Goal: Task Accomplishment & Management: Use online tool/utility

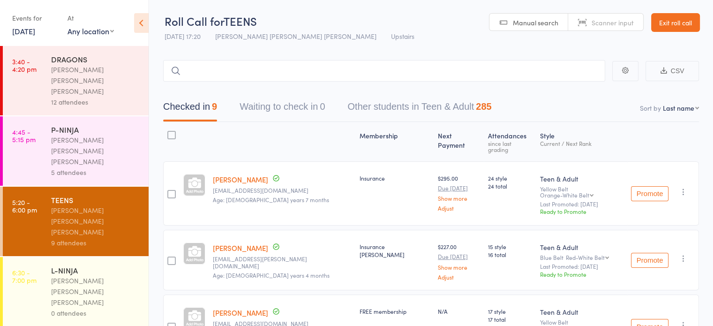
click at [55, 307] on div "0 attendees" at bounding box center [96, 312] width 90 height 11
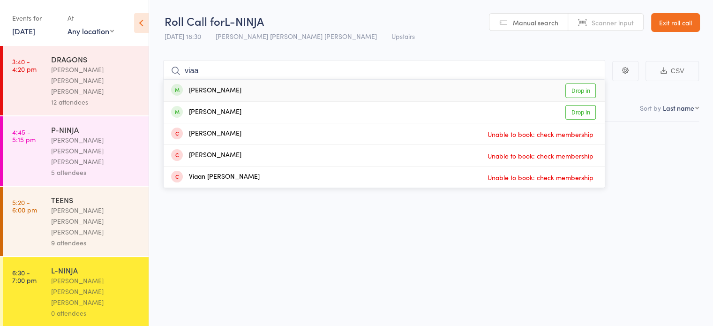
type input "viaa"
click at [232, 93] on div "Viaan Pokhrel Drop in" at bounding box center [384, 91] width 441 height 22
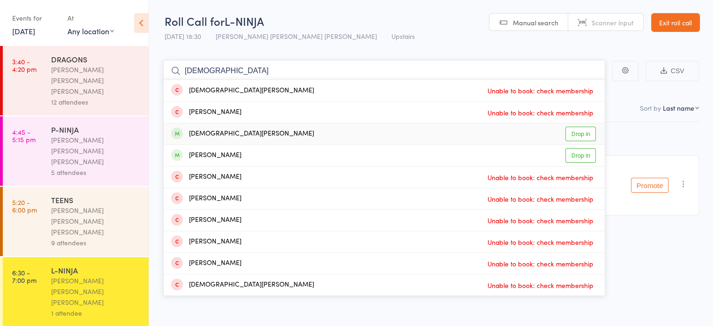
type input "christ"
click at [252, 142] on div "Christian Martin Drop in" at bounding box center [384, 133] width 441 height 21
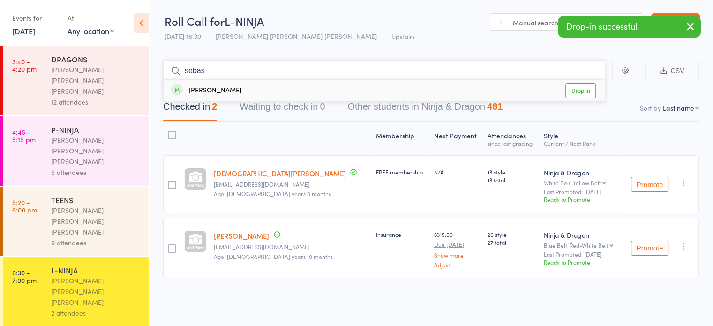
type input "sebas"
click at [243, 93] on div "Sebastian Martin Drop in" at bounding box center [384, 91] width 441 height 22
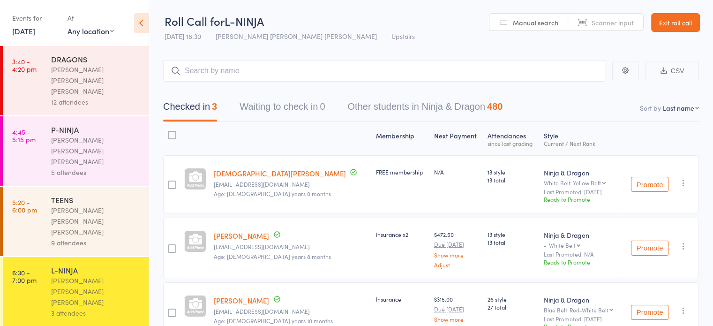
click at [659, 26] on link "Exit roll call" at bounding box center [675, 22] width 49 height 19
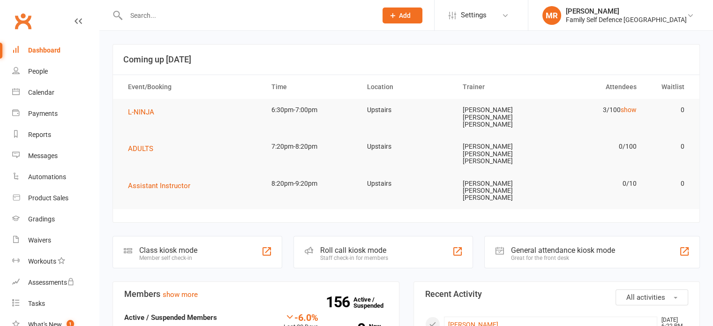
scroll to position [94, 0]
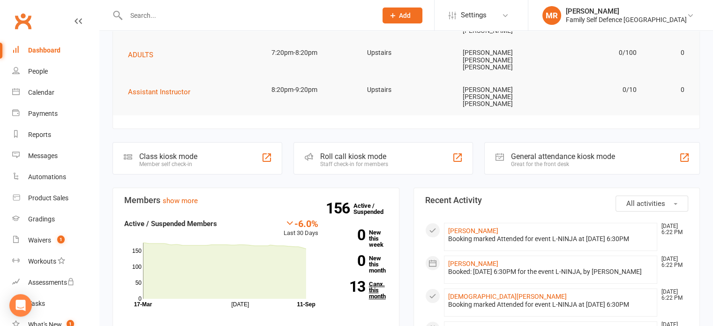
click at [342, 279] on strong "13" at bounding box center [348, 286] width 33 height 14
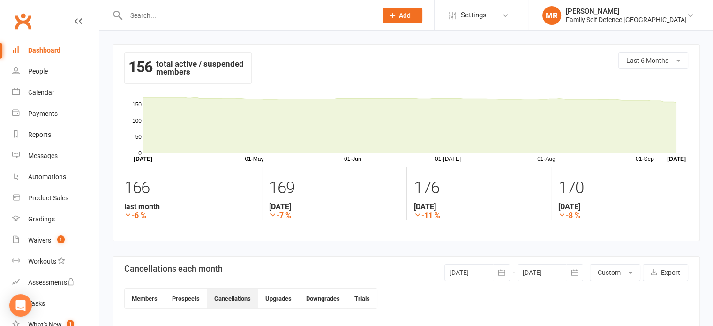
click at [71, 58] on link "Dashboard" at bounding box center [55, 50] width 87 height 21
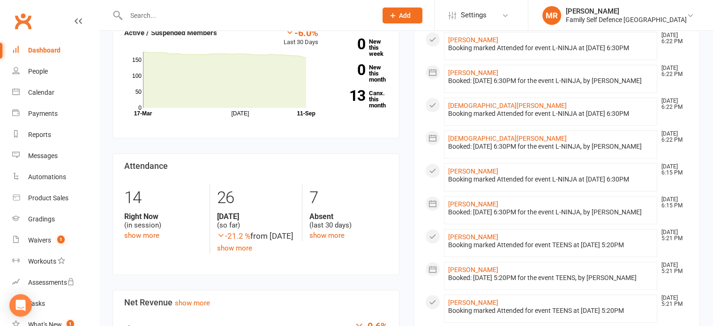
scroll to position [285, 0]
drag, startPoint x: 135, startPoint y: 176, endPoint x: 161, endPoint y: 179, distance: 26.4
click at [161, 183] on div "14" at bounding box center [163, 197] width 78 height 28
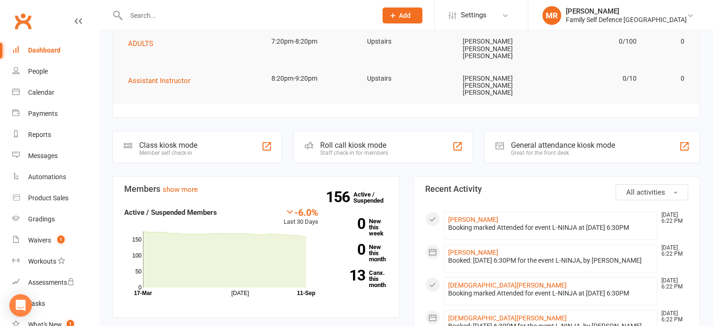
scroll to position [103, 0]
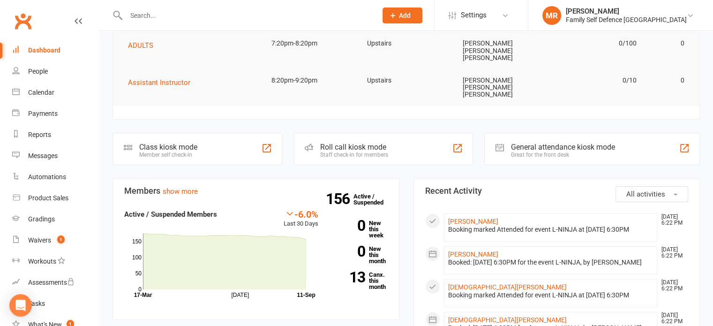
click at [382, 133] on div "Roll call kiosk mode Staff check-in for members" at bounding box center [383, 149] width 180 height 32
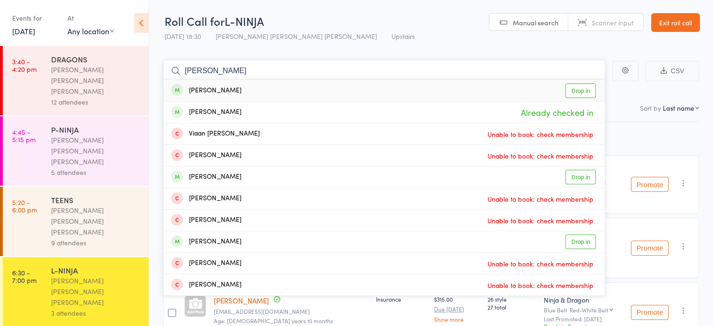
type input "viaansh"
click at [283, 89] on div "Viaansh Sharma Drop in" at bounding box center [384, 91] width 441 height 22
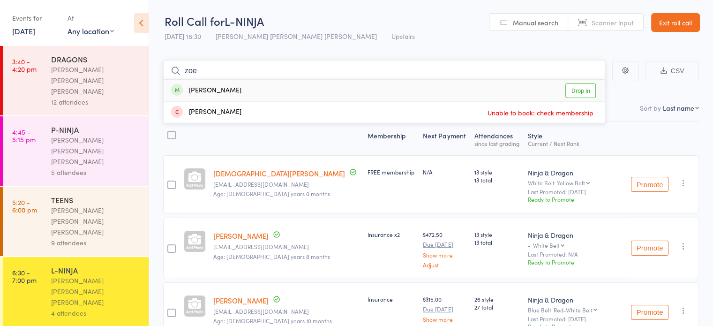
click at [408, 76] on input "zoe" at bounding box center [384, 71] width 442 height 22
type input "zoe"
click at [408, 92] on div "Zoe Wong Drop in" at bounding box center [384, 91] width 441 height 22
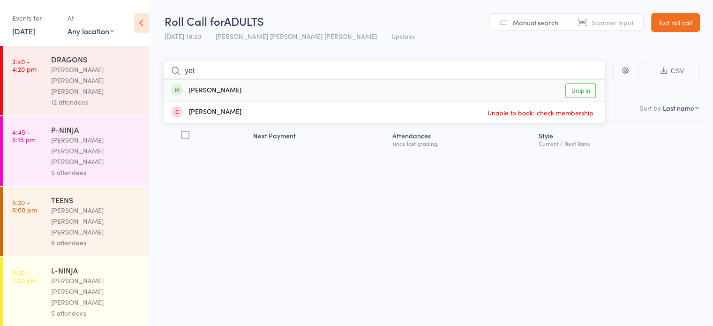
type input "yet"
click at [253, 89] on div "Sathvik Yetukuri Drop in" at bounding box center [384, 91] width 441 height 22
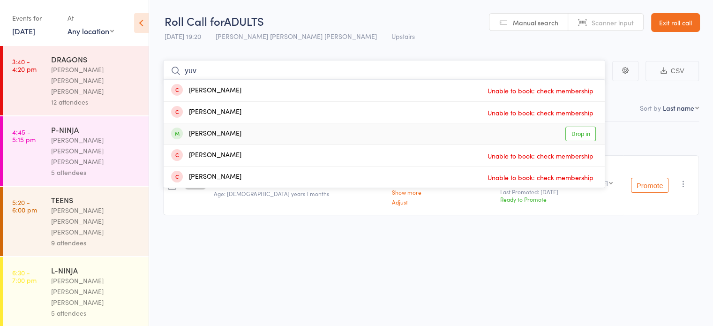
type input "yuv"
click at [419, 142] on div "Yuvansh Pedaballe Drop in" at bounding box center [384, 133] width 441 height 21
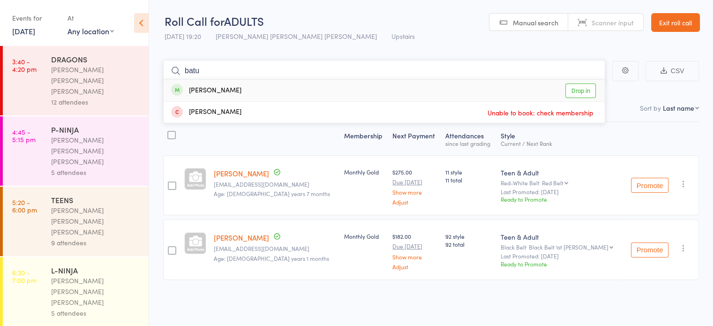
type input "batu"
click at [381, 94] on div "Batuhan Ozluk Drop in" at bounding box center [384, 91] width 441 height 22
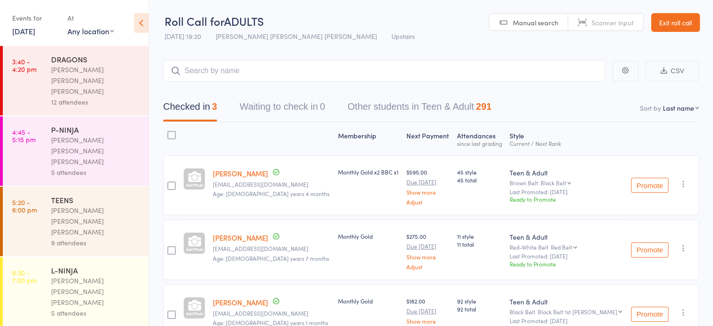
click at [155, 134] on main "CSV Checked in 3 Waiting to check in 0 Other students in Teen & Adult 291 Sort …" at bounding box center [431, 216] width 564 height 340
click at [384, 31] on header "Roll Call for ADULTS 11 Sep 19:20 Keyvan Castle Hill Mirzai Upstairs Manual sea…" at bounding box center [431, 23] width 564 height 46
click at [371, 77] on input "search" at bounding box center [384, 71] width 442 height 22
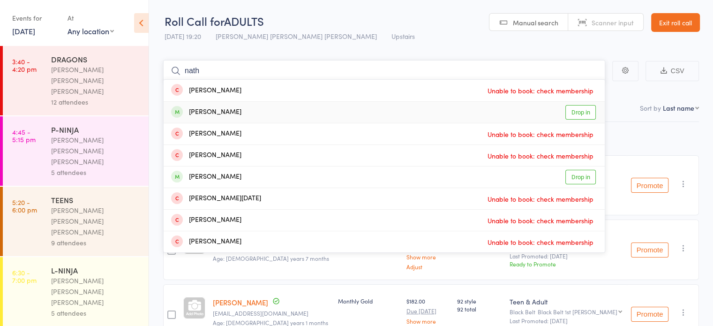
type input "nath"
click at [354, 106] on div "Nathan Bean Drop in" at bounding box center [384, 112] width 441 height 21
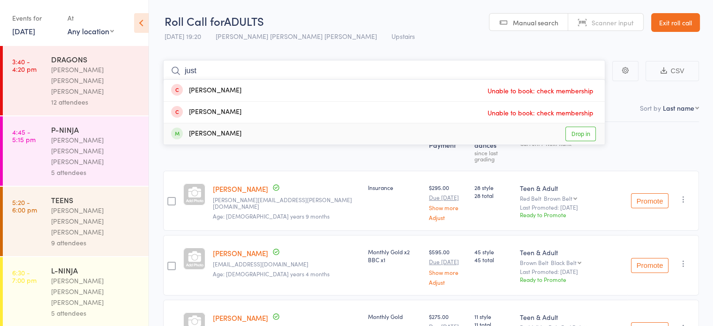
type input "just"
click at [341, 138] on div "Justin Janamian Drop in" at bounding box center [384, 133] width 441 height 21
